Goal: Task Accomplishment & Management: Use online tool/utility

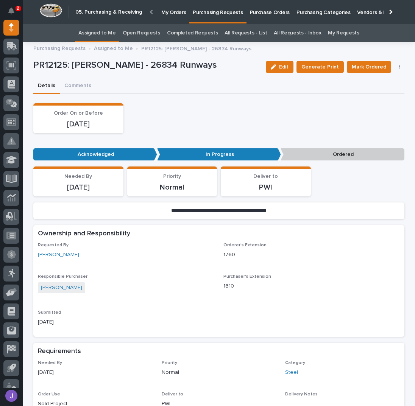
click at [241, 34] on link "All Requests - List" at bounding box center [245, 33] width 42 height 18
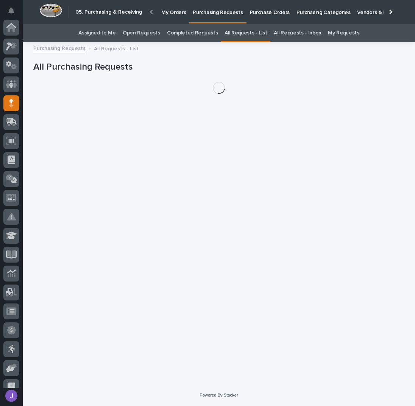
scroll to position [76, 0]
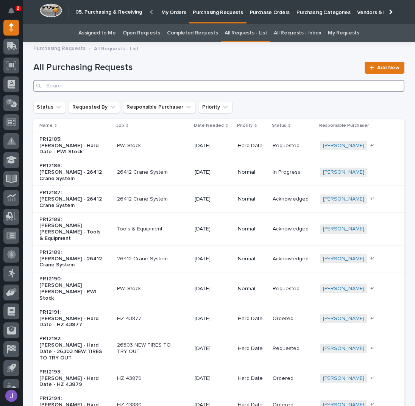
click at [126, 84] on input "Search" at bounding box center [218, 86] width 371 height 12
type input "26117"
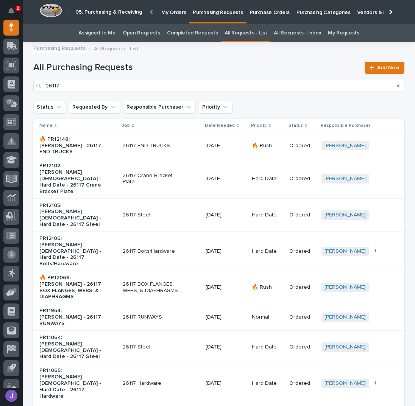
click at [101, 146] on div "🔥 PR12148: [PERSON_NAME] - 26117 END TRUCKS" at bounding box center [77, 145] width 77 height 25
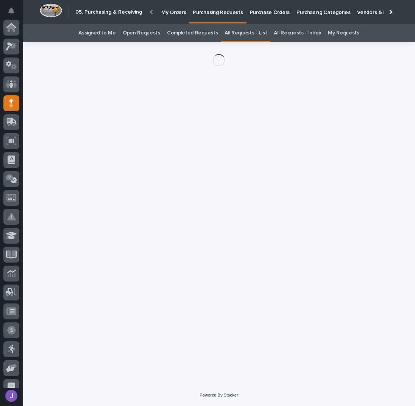
scroll to position [76, 0]
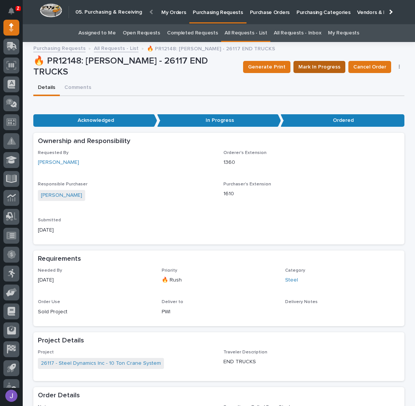
click at [320, 65] on span "Mark In Progress" at bounding box center [319, 66] width 42 height 9
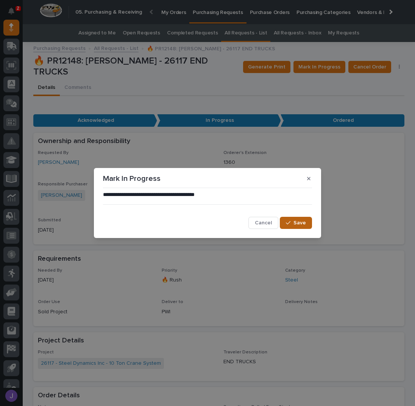
click at [291, 227] on button "Save" at bounding box center [296, 223] width 32 height 12
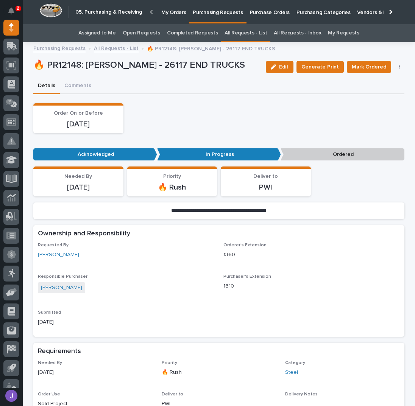
click at [107, 48] on link "All Requests - List" at bounding box center [116, 48] width 45 height 9
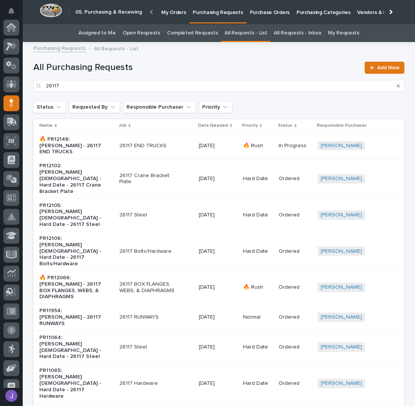
scroll to position [76, 0]
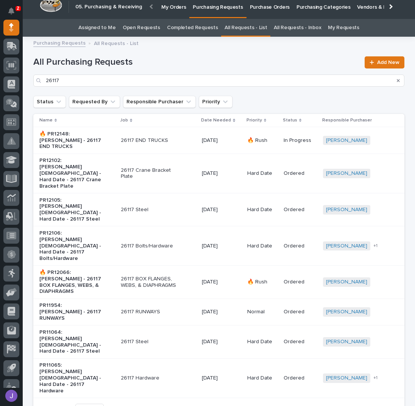
click at [200, 6] on p "Purchasing Requests" at bounding box center [218, 3] width 50 height 16
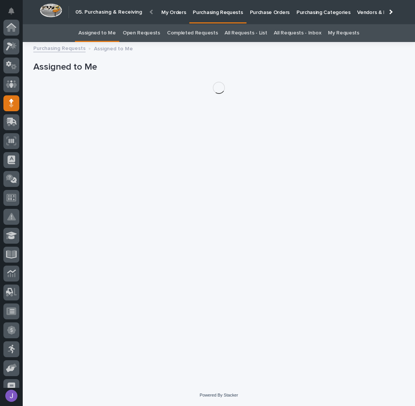
scroll to position [76, 0]
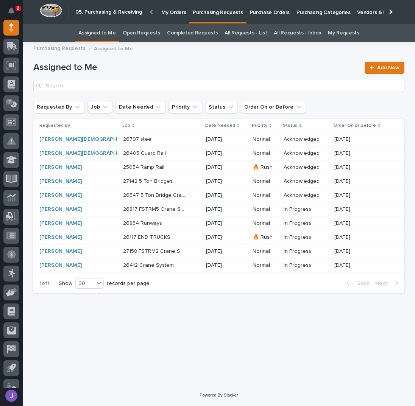
click at [140, 65] on h1 "Assigned to Me" at bounding box center [196, 67] width 326 height 11
click at [160, 237] on p at bounding box center [154, 237] width 63 height 6
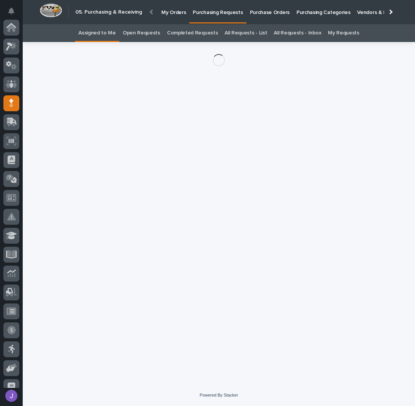
scroll to position [76, 0]
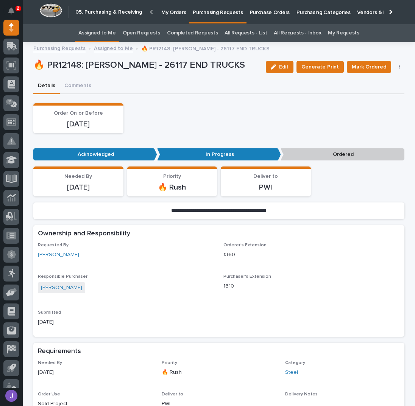
click at [200, 120] on div "Order On or Before [DATE]" at bounding box center [218, 118] width 371 height 30
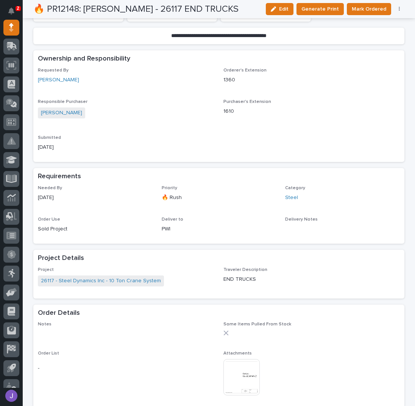
scroll to position [0, 0]
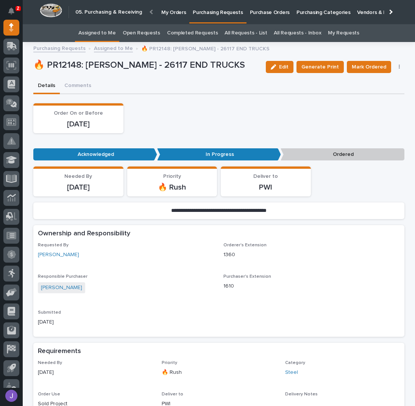
click at [103, 30] on link "Assigned to Me" at bounding box center [96, 33] width 37 height 18
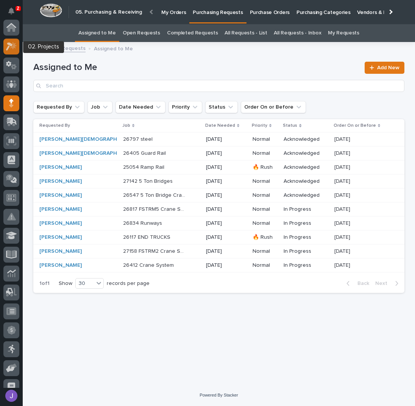
click at [11, 48] on icon at bounding box center [11, 46] width 11 height 9
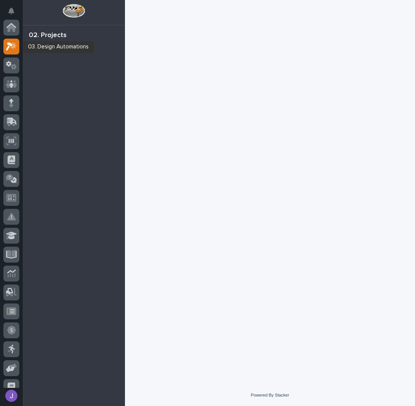
scroll to position [19, 0]
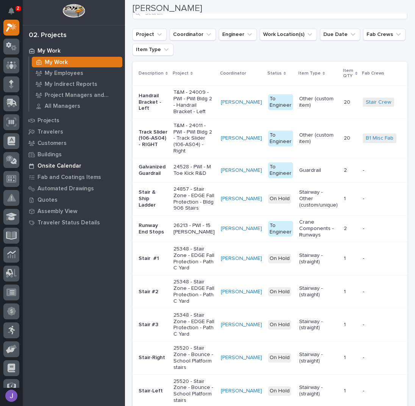
scroll to position [252, 0]
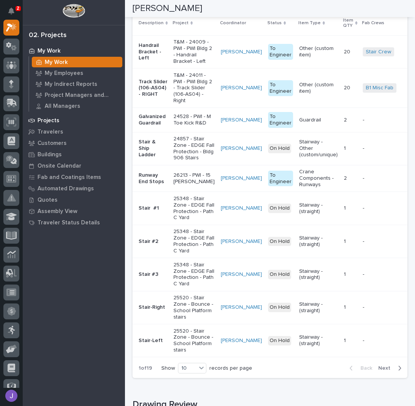
click at [45, 120] on p "Projects" at bounding box center [48, 120] width 22 height 7
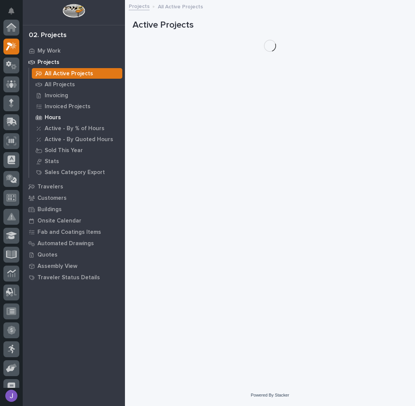
scroll to position [19, 0]
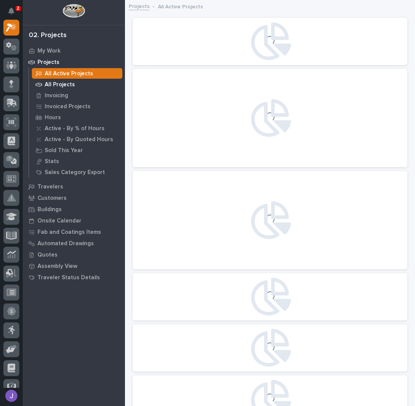
click at [68, 88] on div "All Projects" at bounding box center [77, 84] width 90 height 11
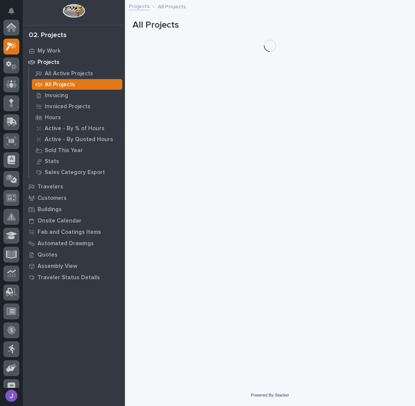
scroll to position [19, 0]
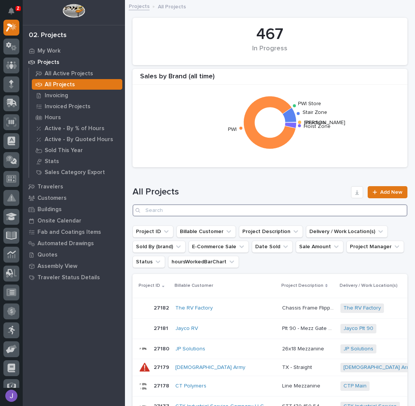
click at [177, 207] on input "Search" at bounding box center [269, 210] width 275 height 12
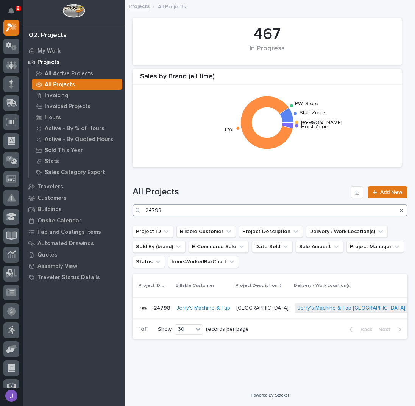
type input "24798"
click at [247, 307] on p "[GEOGRAPHIC_DATA]" at bounding box center [263, 307] width 54 height 8
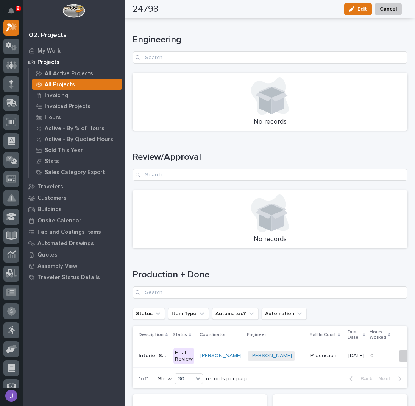
scroll to position [947, 0]
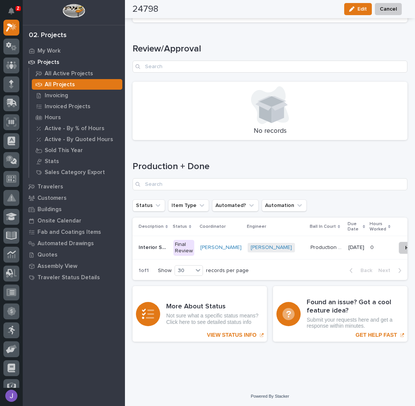
click at [185, 242] on div "Final Review" at bounding box center [183, 248] width 21 height 16
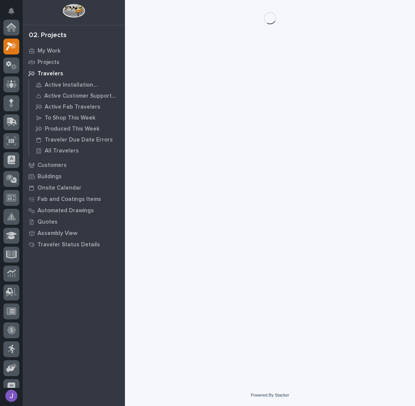
scroll to position [19, 0]
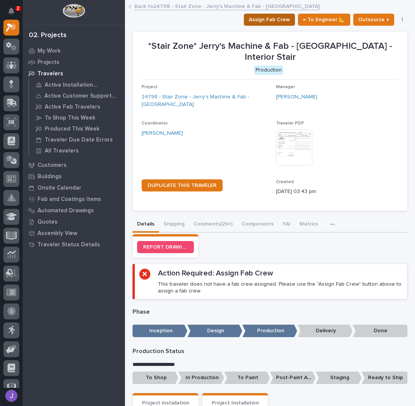
click at [250, 16] on span "Assign Fab Crew" at bounding box center [269, 19] width 41 height 9
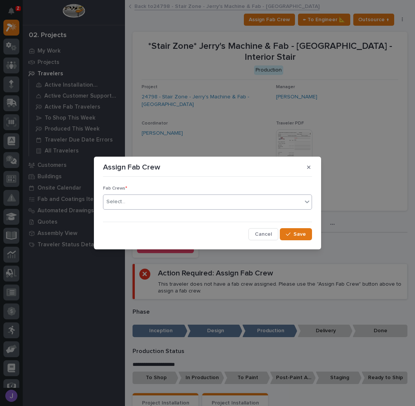
click at [149, 200] on div "Select..." at bounding box center [202, 202] width 199 height 12
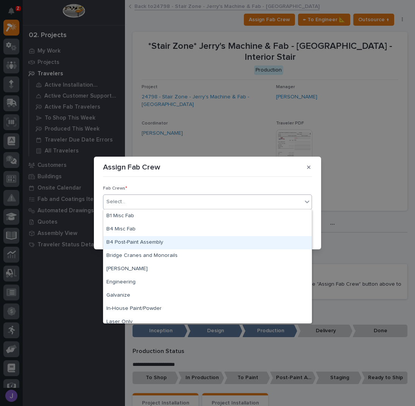
scroll to position [178, 0]
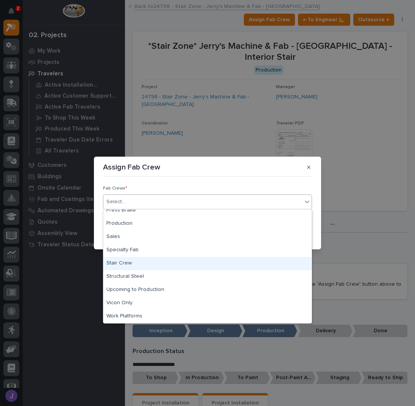
click at [132, 259] on div "Stair Crew" at bounding box center [207, 263] width 208 height 13
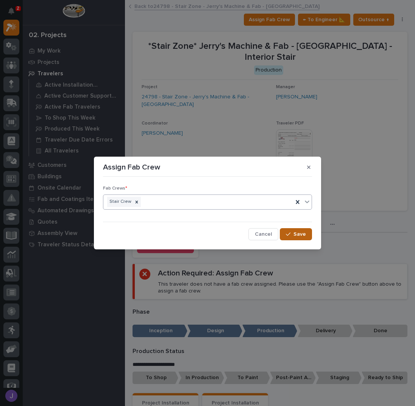
click at [289, 237] on button "Save" at bounding box center [296, 234] width 32 height 12
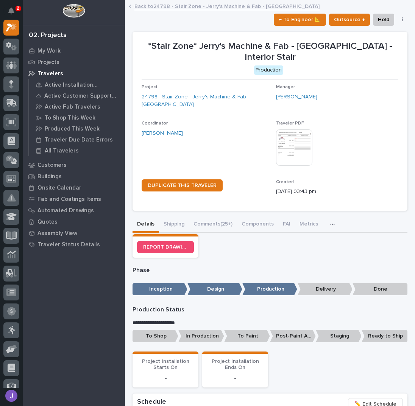
click at [165, 334] on p "To Shop" at bounding box center [155, 336] width 46 height 12
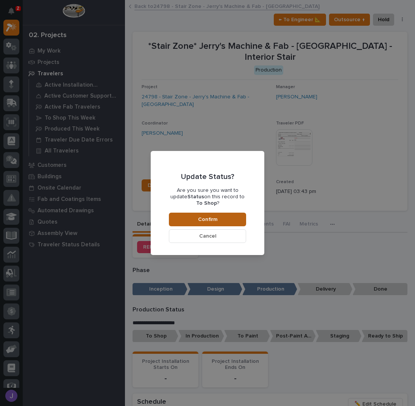
click at [215, 217] on span "Confirm" at bounding box center [207, 219] width 19 height 7
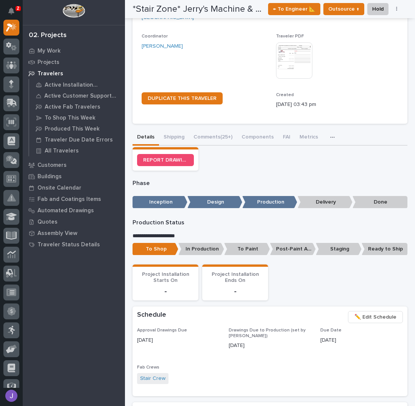
scroll to position [0, 0]
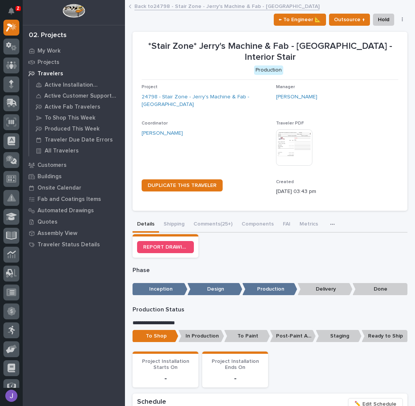
click at [164, 4] on link "Back to 24798 - Stair Zone - Jerry's Machine & Fab - [GEOGRAPHIC_DATA]" at bounding box center [226, 6] width 185 height 9
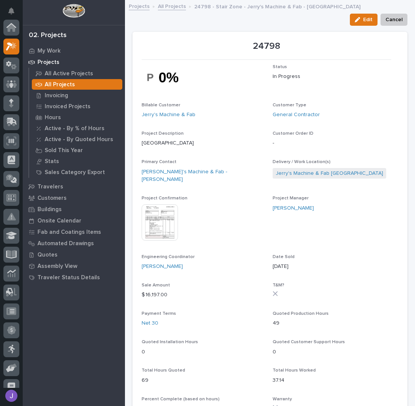
scroll to position [19, 0]
click at [167, 6] on link "All Projects" at bounding box center [172, 6] width 28 height 9
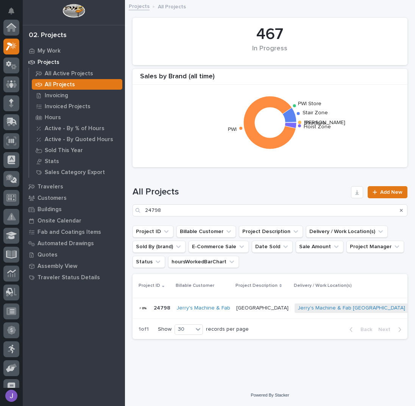
scroll to position [19, 0]
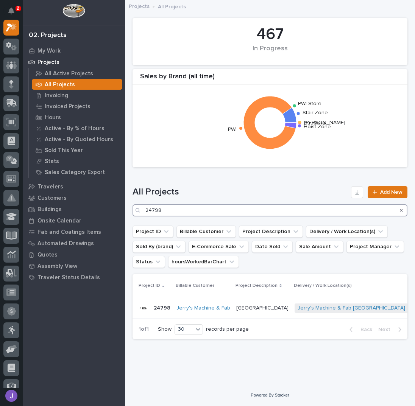
click at [177, 207] on input "24798" at bounding box center [269, 210] width 275 height 12
type input "2"
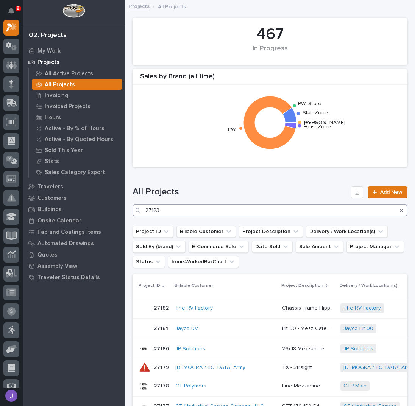
type input "27123"
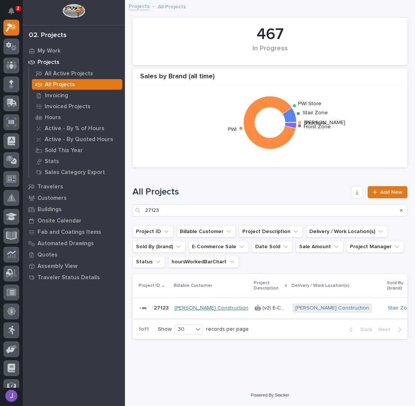
click at [203, 308] on link "[PERSON_NAME] Construction" at bounding box center [211, 308] width 74 height 6
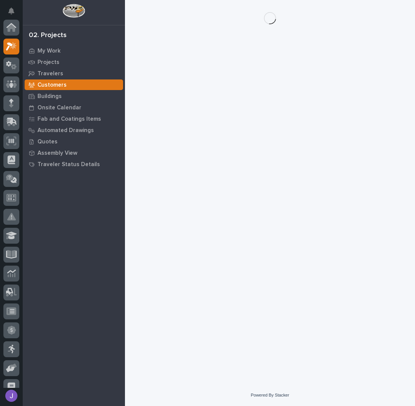
scroll to position [19, 0]
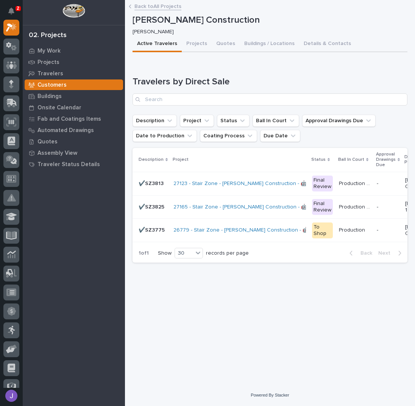
click at [137, 6] on link "Back to All Projects" at bounding box center [157, 6] width 47 height 9
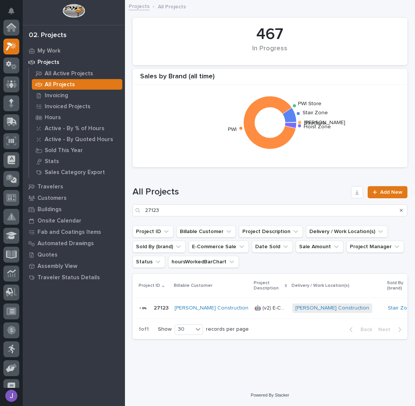
scroll to position [19, 0]
click at [254, 308] on p "🤖 (v2) E-Commerce Order with Fab Item" at bounding box center [270, 307] width 33 height 8
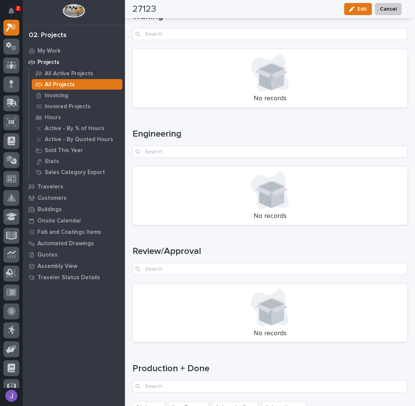
scroll to position [978, 0]
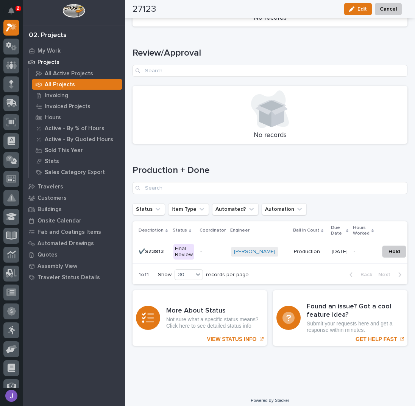
click at [181, 244] on div "Final Review" at bounding box center [183, 252] width 21 height 16
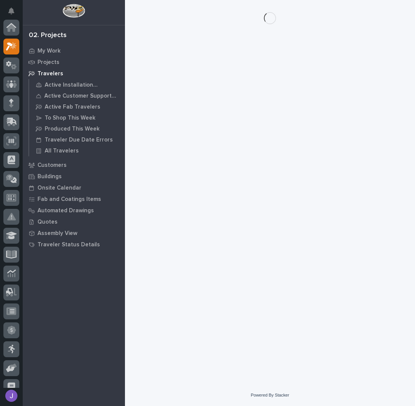
scroll to position [19, 0]
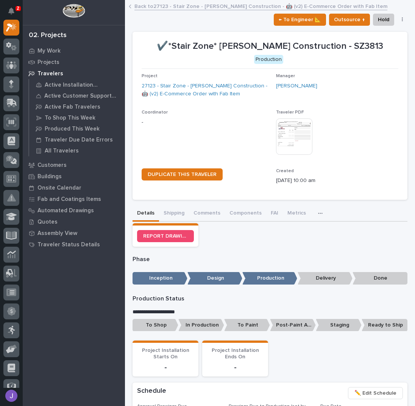
click at [146, 320] on p "To Shop" at bounding box center [155, 325] width 46 height 12
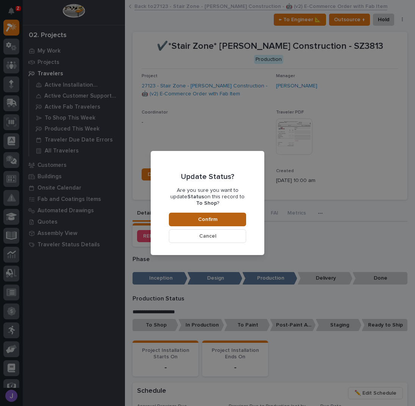
click at [199, 216] on span "Confirm" at bounding box center [207, 219] width 19 height 7
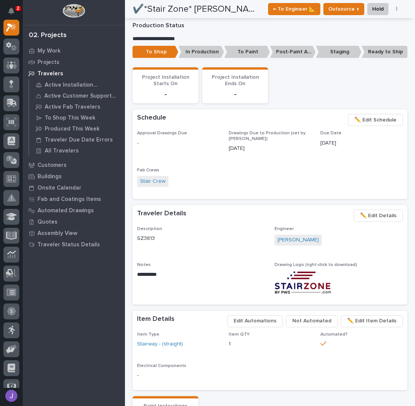
scroll to position [0, 0]
